Goal: Task Accomplishment & Management: Use online tool/utility

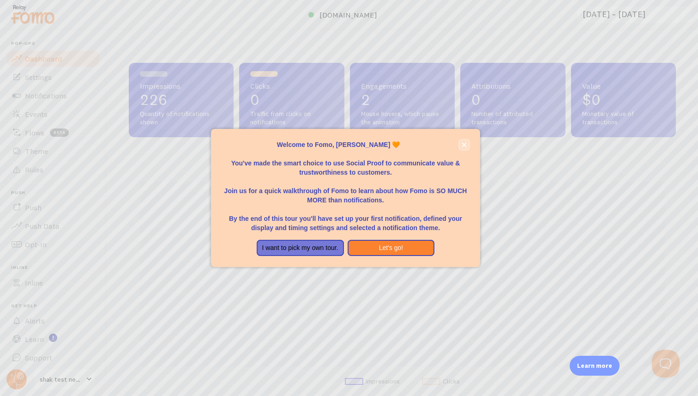
click at [463, 145] on icon "close," at bounding box center [464, 144] width 5 height 5
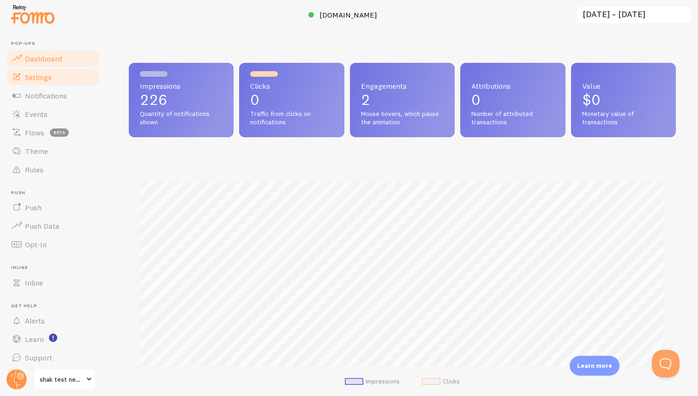
click at [64, 77] on link "Settings" at bounding box center [53, 77] width 95 height 18
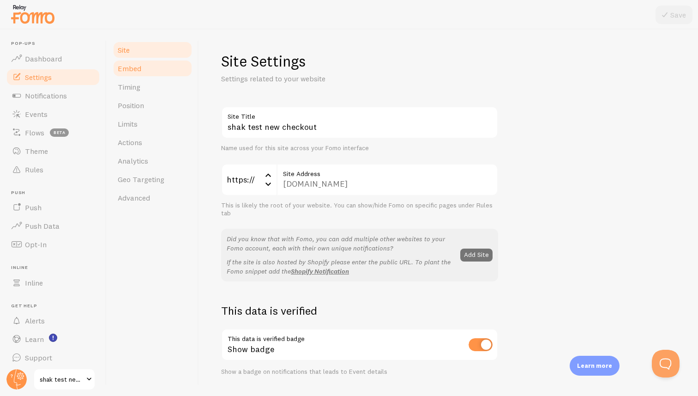
click at [131, 70] on span "Embed" at bounding box center [130, 68] width 24 height 9
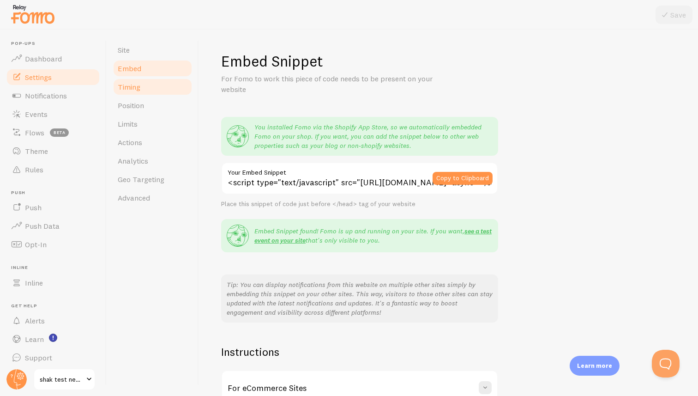
click at [129, 82] on span "Timing" at bounding box center [129, 86] width 23 height 9
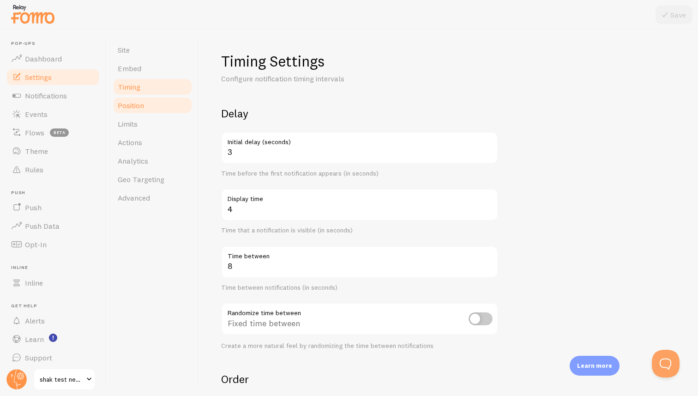
click at [130, 104] on span "Position" at bounding box center [131, 105] width 26 height 9
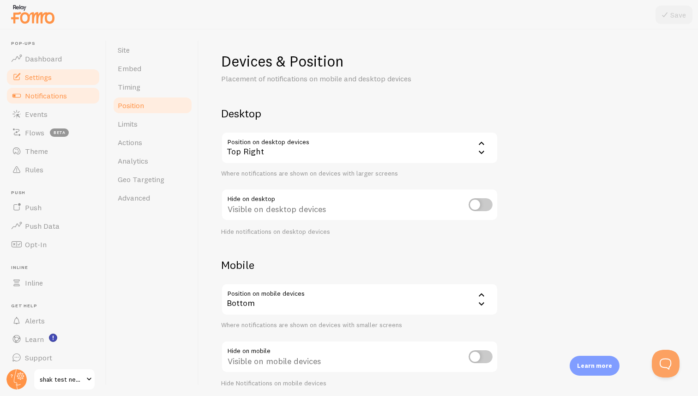
click at [58, 92] on span "Notifications" at bounding box center [46, 95] width 42 height 9
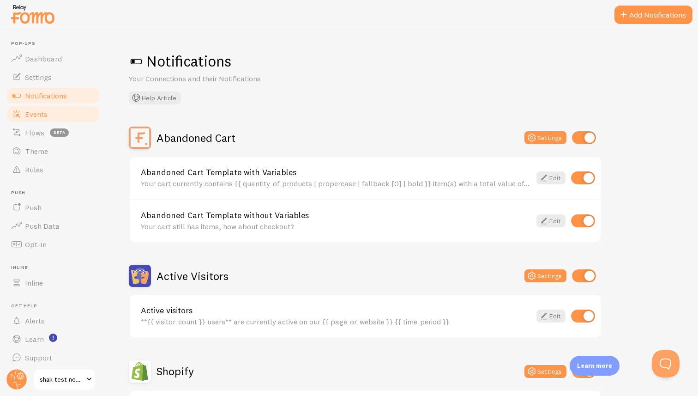
click at [57, 114] on link "Events" at bounding box center [53, 114] width 95 height 18
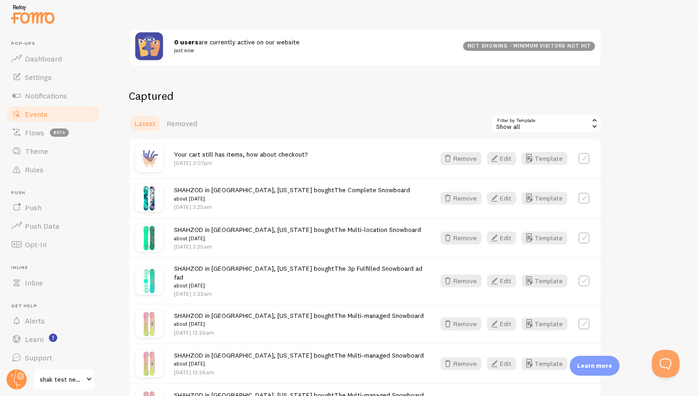
scroll to position [170, 0]
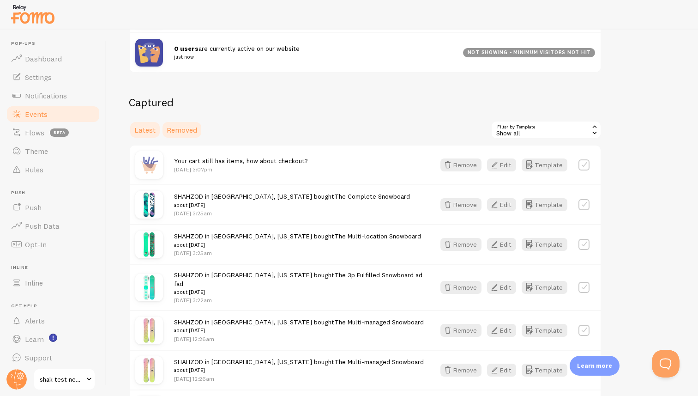
click at [190, 134] on span "Removed" at bounding box center [182, 129] width 30 height 9
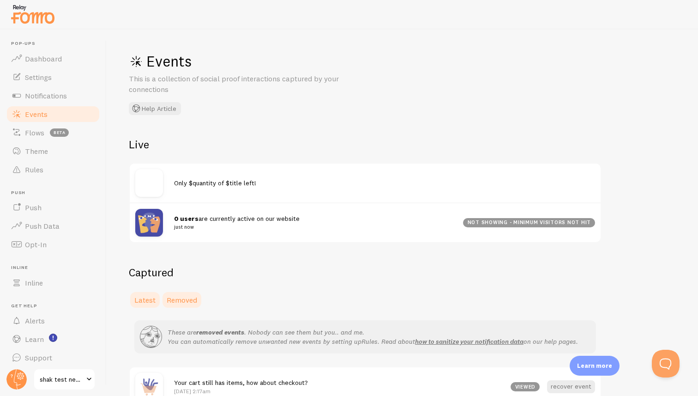
click at [155, 297] on span "Latest" at bounding box center [144, 299] width 21 height 9
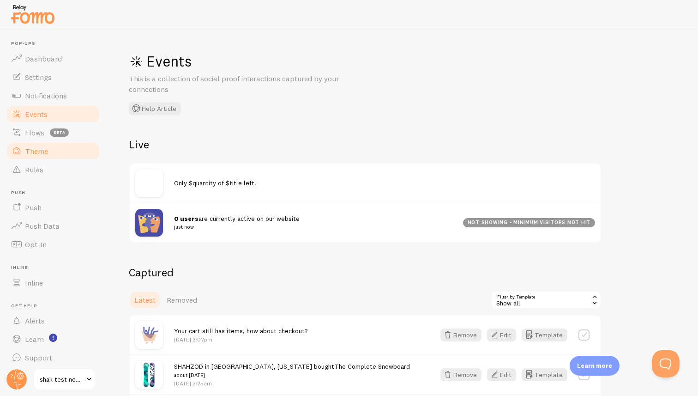
click at [44, 155] on span "Theme" at bounding box center [36, 150] width 23 height 9
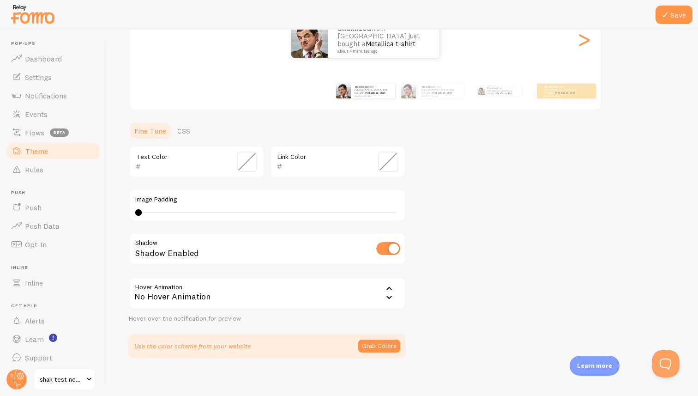
scroll to position [138, 0]
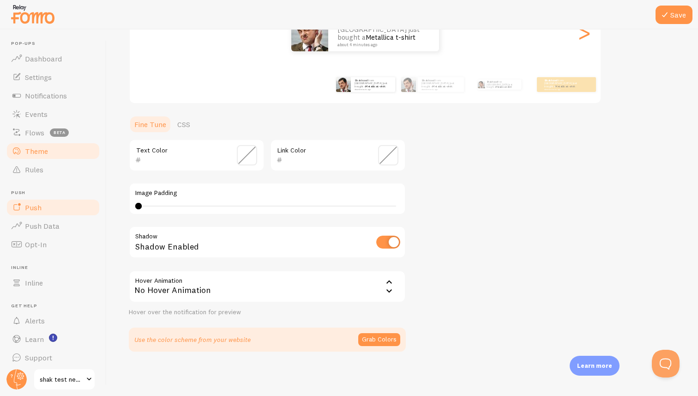
click at [49, 207] on link "Push" at bounding box center [53, 207] width 95 height 18
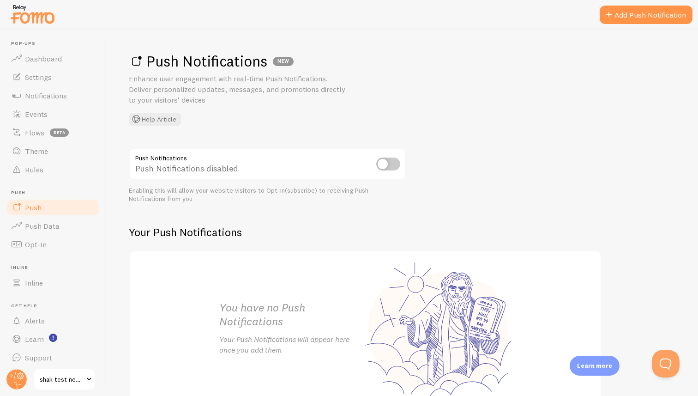
click at [49, 207] on link "Push" at bounding box center [53, 207] width 95 height 18
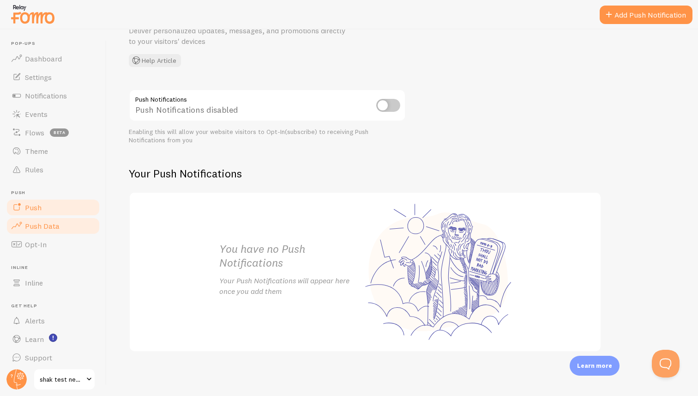
click at [54, 229] on span "Push Data" at bounding box center [42, 225] width 35 height 9
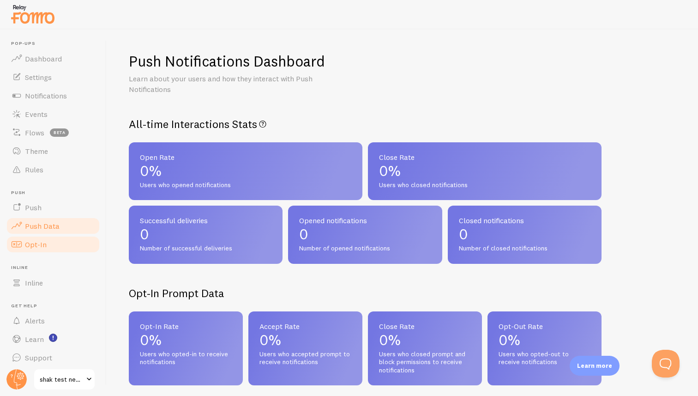
click at [60, 241] on link "Opt-In" at bounding box center [53, 244] width 95 height 18
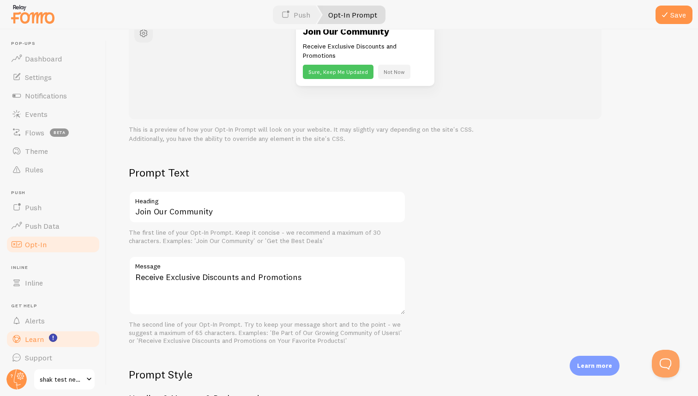
scroll to position [4, 0]
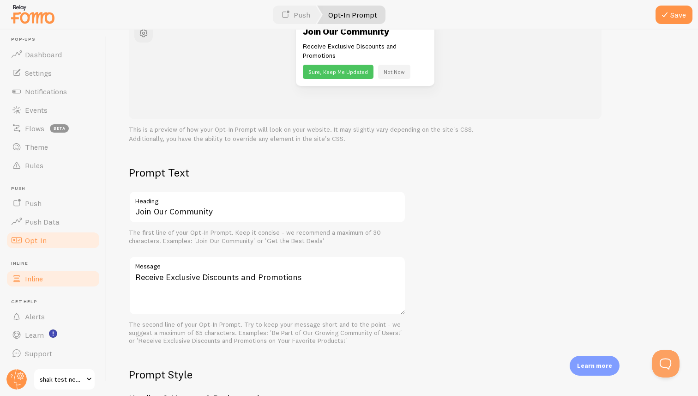
click at [42, 280] on span "Inline" at bounding box center [34, 278] width 18 height 9
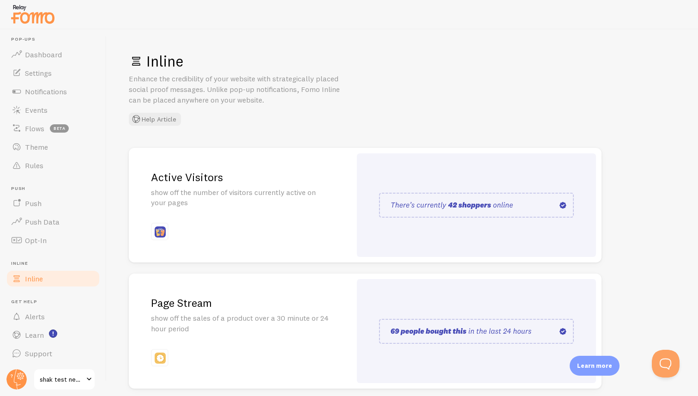
click at [211, 202] on p "show off the number of visitors currently active on your pages" at bounding box center [240, 197] width 178 height 21
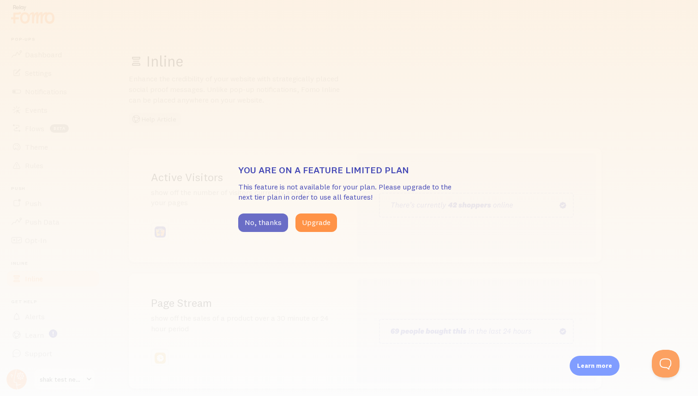
click at [262, 223] on button "No, thanks" at bounding box center [263, 222] width 50 height 18
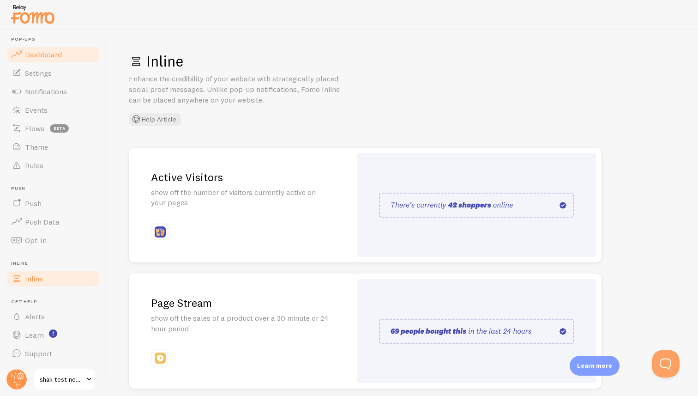
click at [41, 54] on span "Dashboard" at bounding box center [43, 54] width 37 height 9
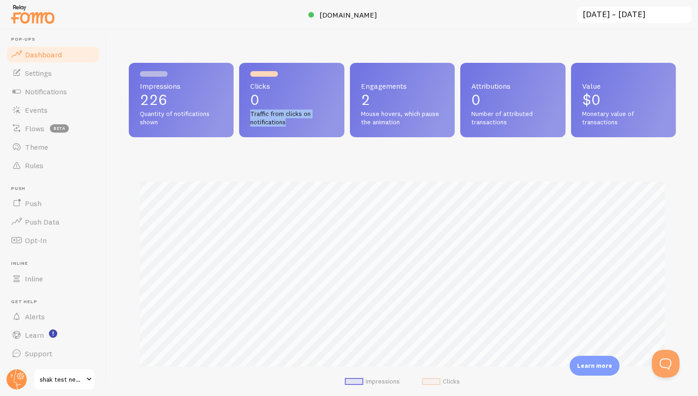
drag, startPoint x: 248, startPoint y: 113, endPoint x: 303, endPoint y: 129, distance: 57.8
click at [303, 129] on div "Clicks 0 Traffic from clicks on notifications" at bounding box center [291, 100] width 105 height 74
drag, startPoint x: 299, startPoint y: 129, endPoint x: 241, endPoint y: 115, distance: 59.5
click at [241, 115] on div "Clicks 0 Traffic from clicks on notifications" at bounding box center [291, 100] width 105 height 74
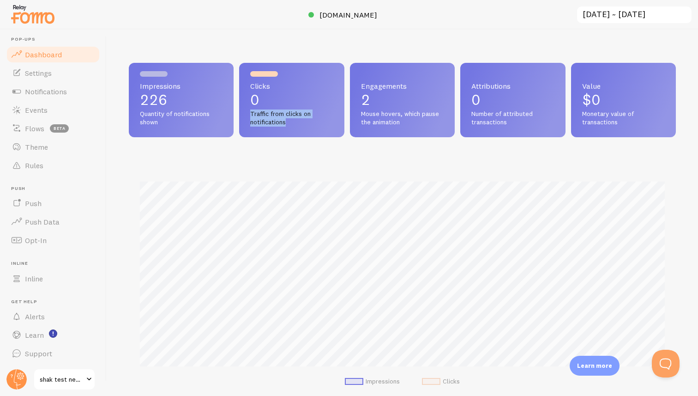
click at [241, 115] on div "Clicks 0 Traffic from clicks on notifications" at bounding box center [291, 100] width 105 height 74
drag, startPoint x: 241, startPoint y: 115, endPoint x: 305, endPoint y: 130, distance: 65.4
click at [305, 130] on div "Clicks 0 Traffic from clicks on notifications" at bounding box center [291, 100] width 105 height 74
click at [38, 127] on span "Flows" at bounding box center [34, 128] width 19 height 9
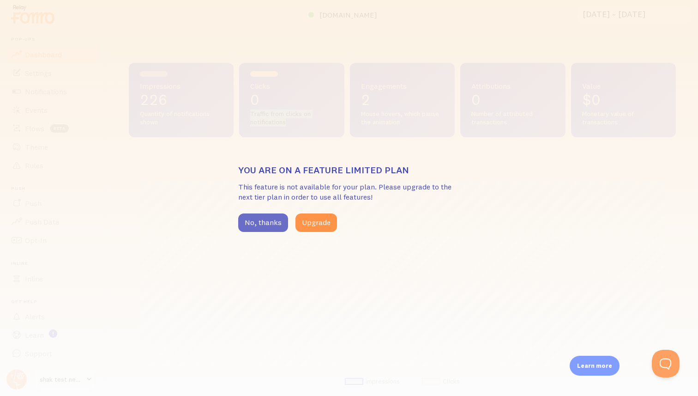
click at [271, 217] on button "No, thanks" at bounding box center [263, 222] width 50 height 18
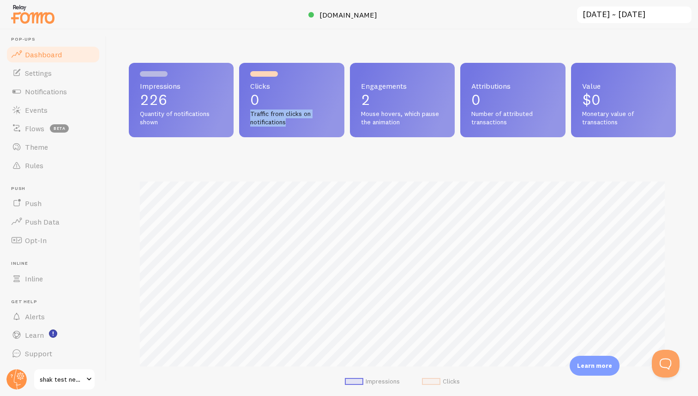
click at [54, 382] on span "shak test new checkout" at bounding box center [62, 378] width 44 height 11
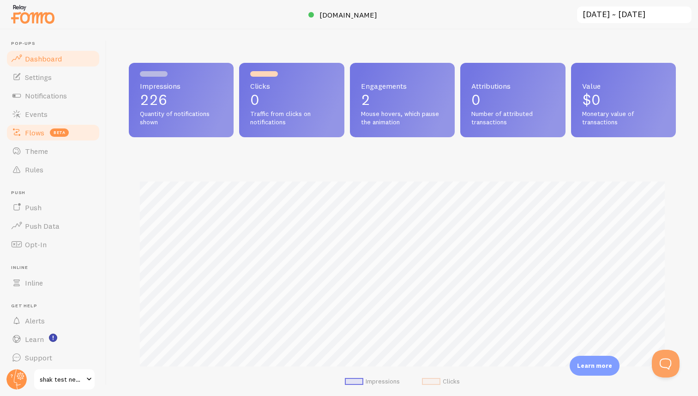
scroll to position [242, 547]
drag, startPoint x: 360, startPoint y: 113, endPoint x: 409, endPoint y: 129, distance: 52.4
click at [409, 129] on div "Engagements 2 Mouse hovers, which pause the animation" at bounding box center [402, 100] width 105 height 74
click at [42, 93] on span "Notifications" at bounding box center [46, 95] width 42 height 9
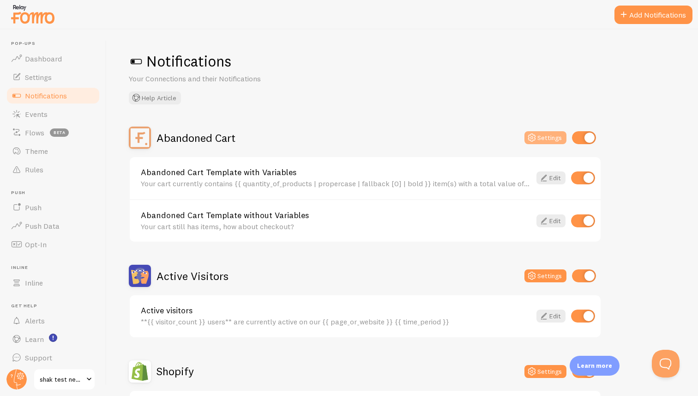
click at [539, 138] on button "Settings" at bounding box center [545, 137] width 42 height 13
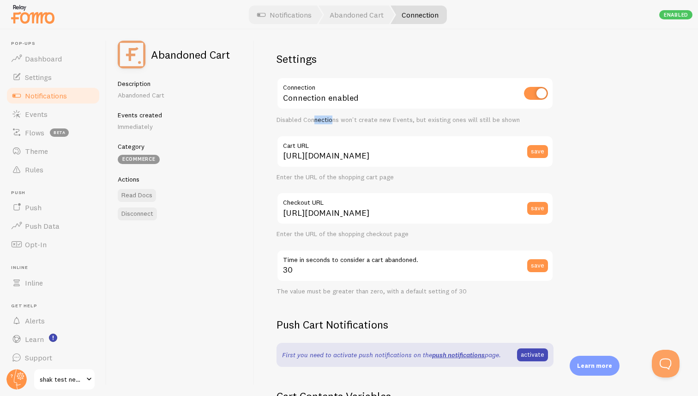
drag, startPoint x: 314, startPoint y: 117, endPoint x: 332, endPoint y: 122, distance: 19.0
click at [332, 122] on div "Disabled Connections won't create new Events, but existing ones will still be s…" at bounding box center [415, 120] width 277 height 8
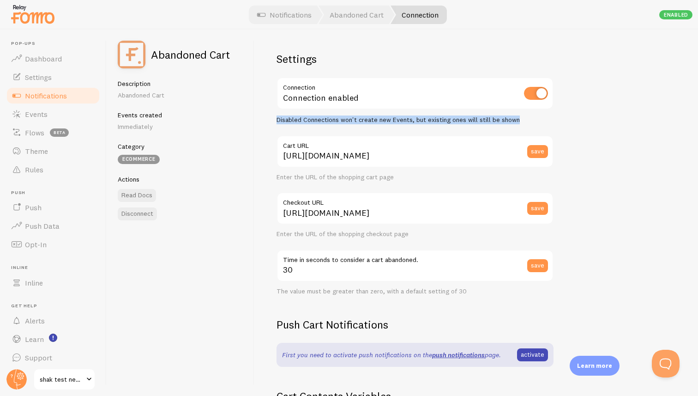
click at [323, 177] on div "Enter the URL of the shopping cart page" at bounding box center [415, 177] width 277 height 8
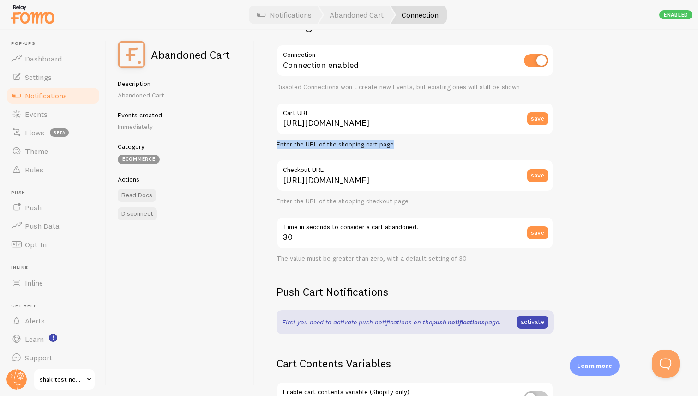
scroll to position [4, 0]
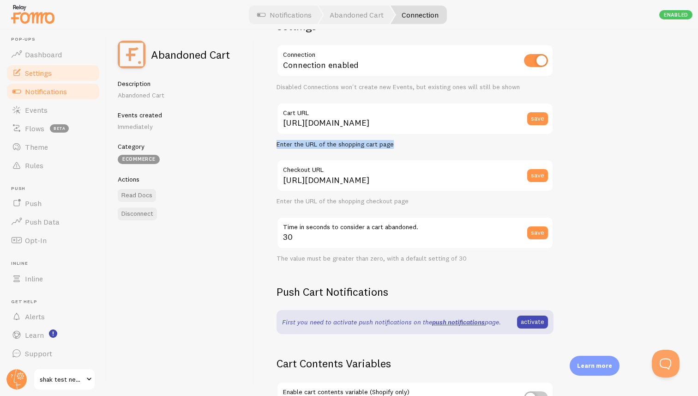
click at [55, 70] on link "Settings" at bounding box center [53, 73] width 95 height 18
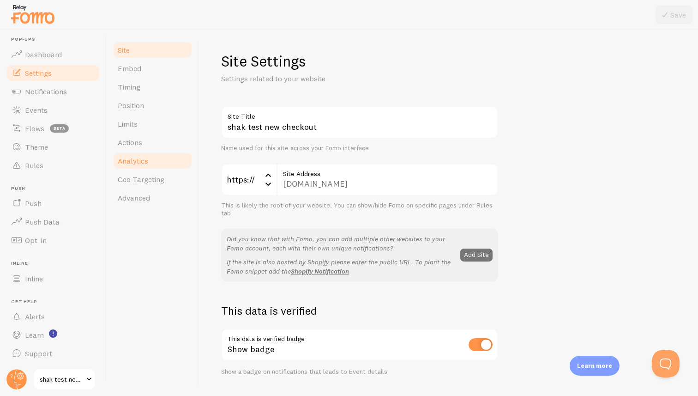
click at [149, 162] on link "Analytics" at bounding box center [152, 160] width 81 height 18
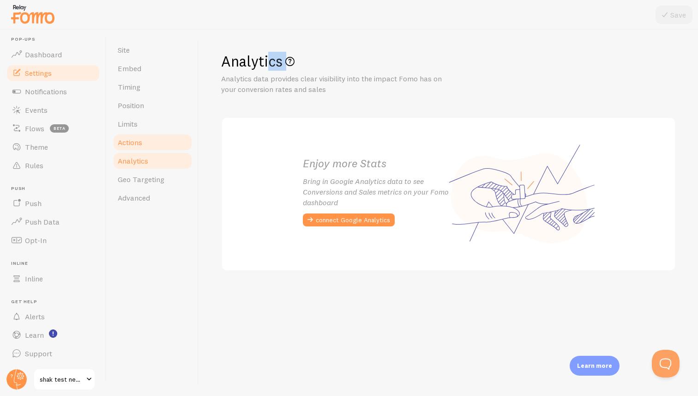
drag, startPoint x: 221, startPoint y: 82, endPoint x: 159, endPoint y: 140, distance: 84.9
click at [159, 140] on div "Site Embed Timing Position Limits Actions Analytics Geo Targeting Advanced Anal…" at bounding box center [402, 213] width 591 height 366
click at [159, 140] on link "Actions" at bounding box center [152, 142] width 81 height 18
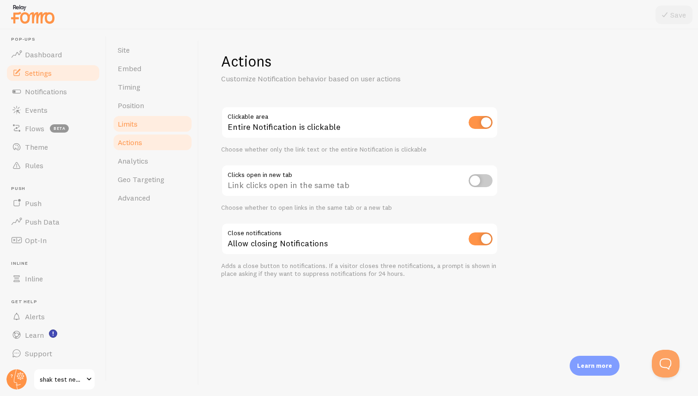
click at [158, 120] on link "Limits" at bounding box center [152, 123] width 81 height 18
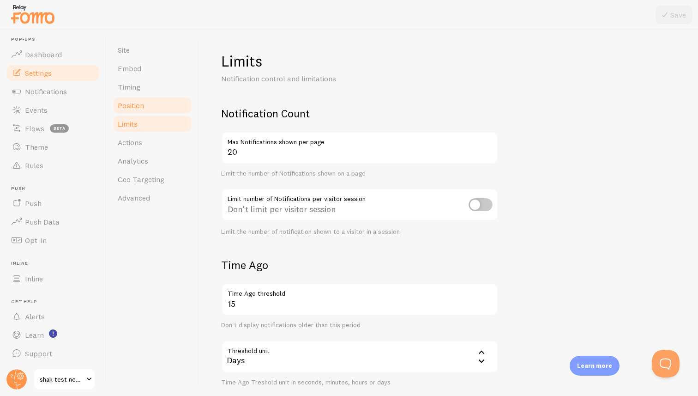
click at [158, 107] on link "Position" at bounding box center [152, 105] width 81 height 18
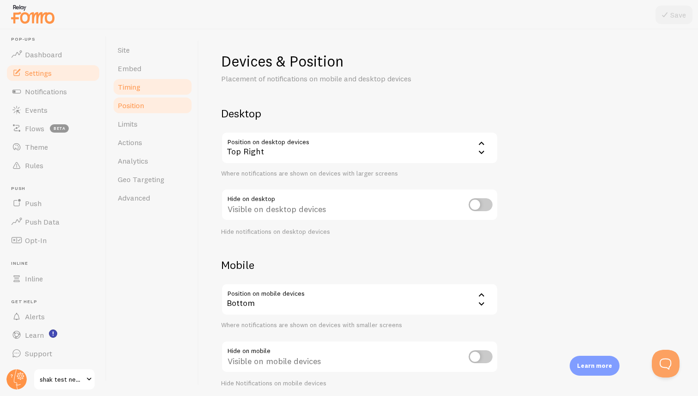
click at [137, 86] on span "Timing" at bounding box center [129, 86] width 23 height 9
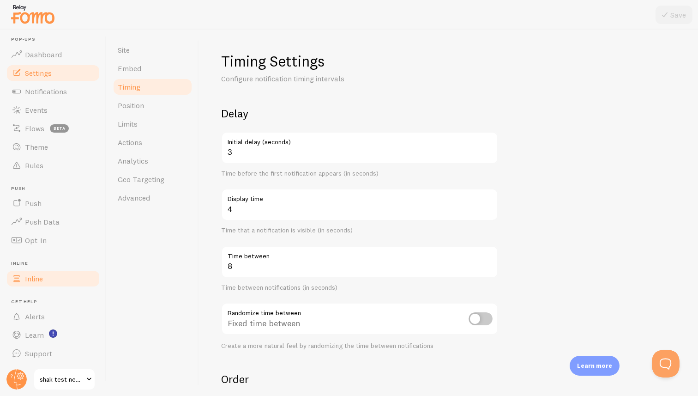
click at [48, 282] on link "Inline" at bounding box center [53, 278] width 95 height 18
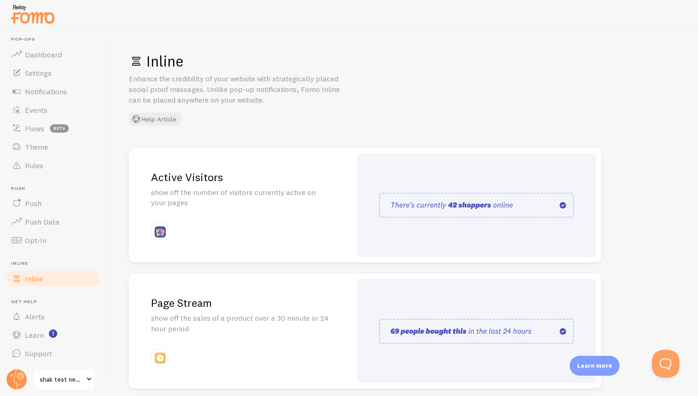
drag, startPoint x: 122, startPoint y: 81, endPoint x: 277, endPoint y: 105, distance: 156.4
click at [277, 105] on div "Inline Enhance the credibility of your website with strategically placed social…" at bounding box center [402, 213] width 591 height 366
click at [277, 105] on p "Enhance the credibility of your website with strategically placed social proof …" at bounding box center [240, 89] width 222 height 32
drag, startPoint x: 205, startPoint y: 88, endPoint x: 286, endPoint y: 101, distance: 81.8
click at [286, 101] on p "Enhance the credibility of your website with strategically placed social proof …" at bounding box center [240, 89] width 222 height 32
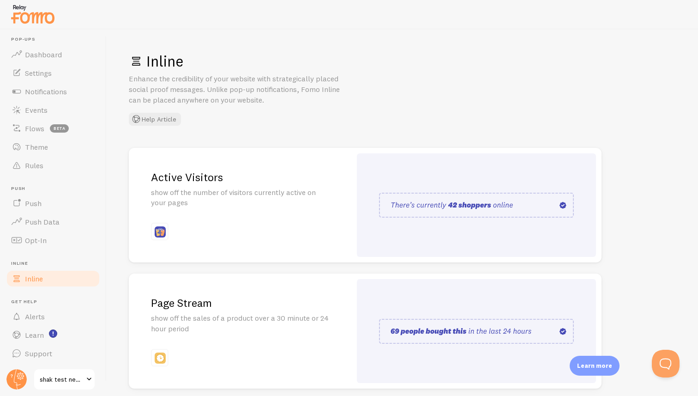
click at [286, 101] on p "Enhance the credibility of your website with strategically placed social proof …" at bounding box center [240, 89] width 222 height 32
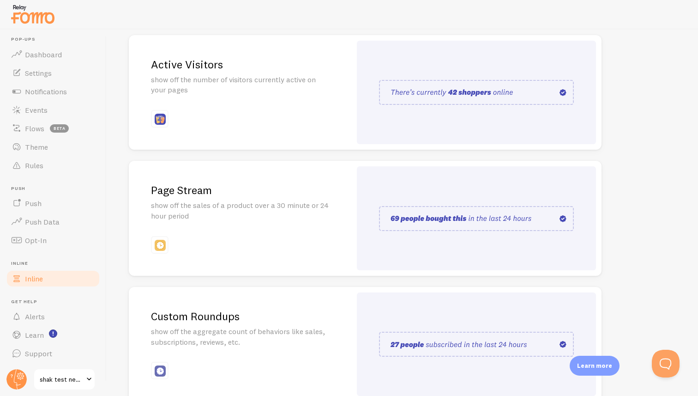
scroll to position [113, 0]
click at [159, 247] on img at bounding box center [160, 244] width 11 height 11
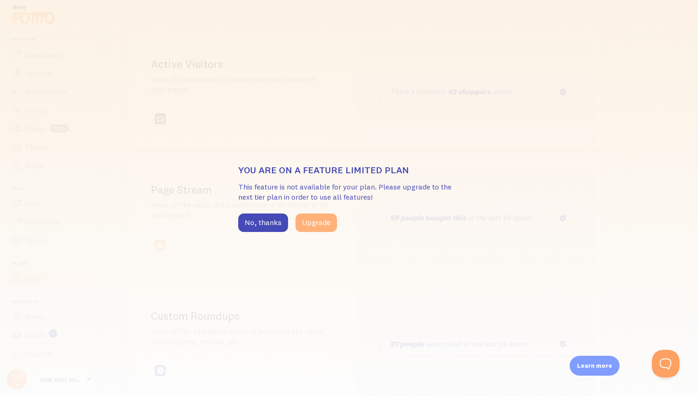
click at [310, 222] on button "Upgrade" at bounding box center [316, 222] width 42 height 18
